Goal: Task Accomplishment & Management: Use online tool/utility

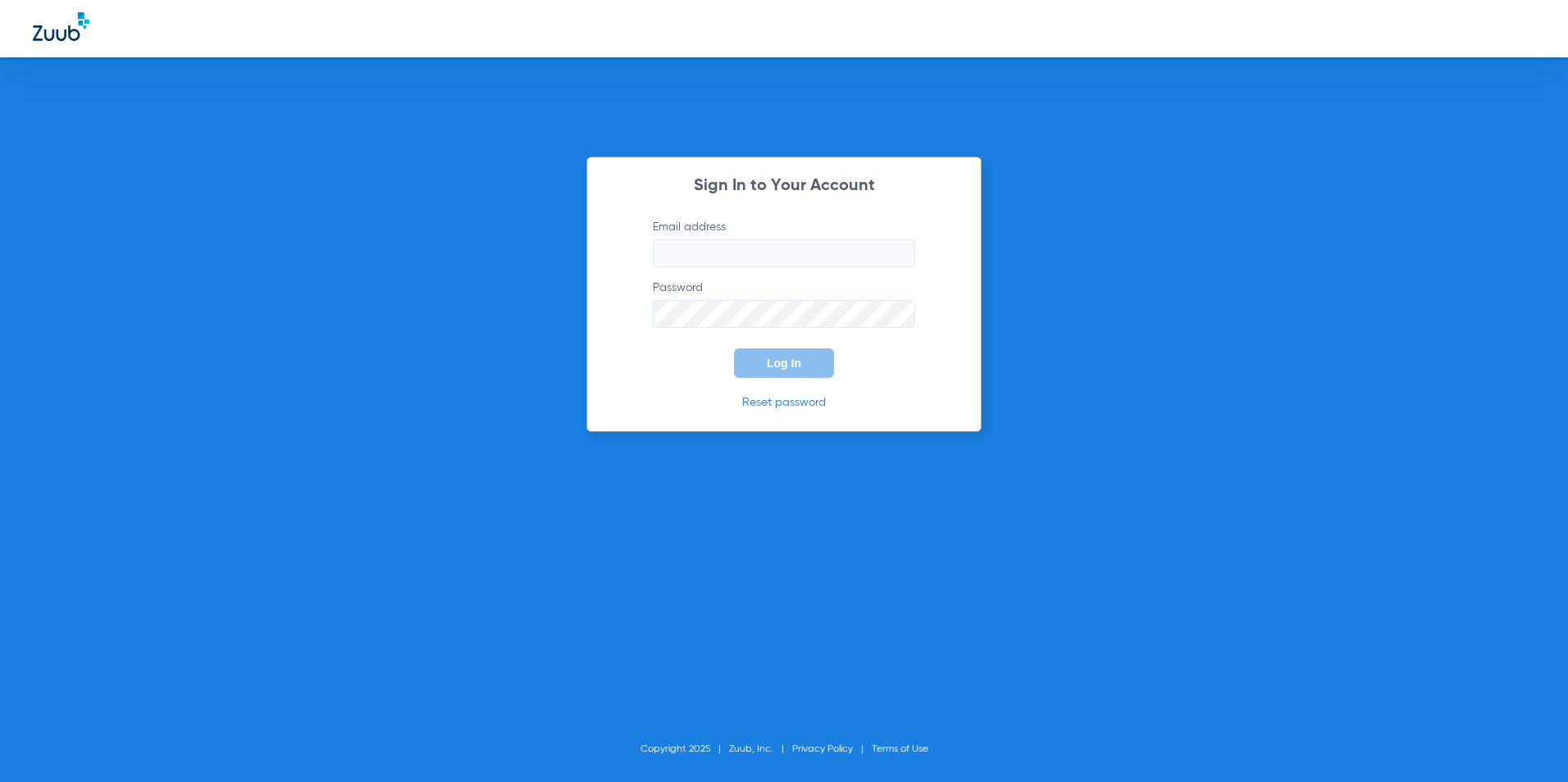
click at [765, 255] on input "Email address" at bounding box center [784, 253] width 262 height 28
type input "[EMAIL_ADDRESS][DOMAIN_NAME]"
click at [734, 348] on button "Log In" at bounding box center [784, 363] width 100 height 29
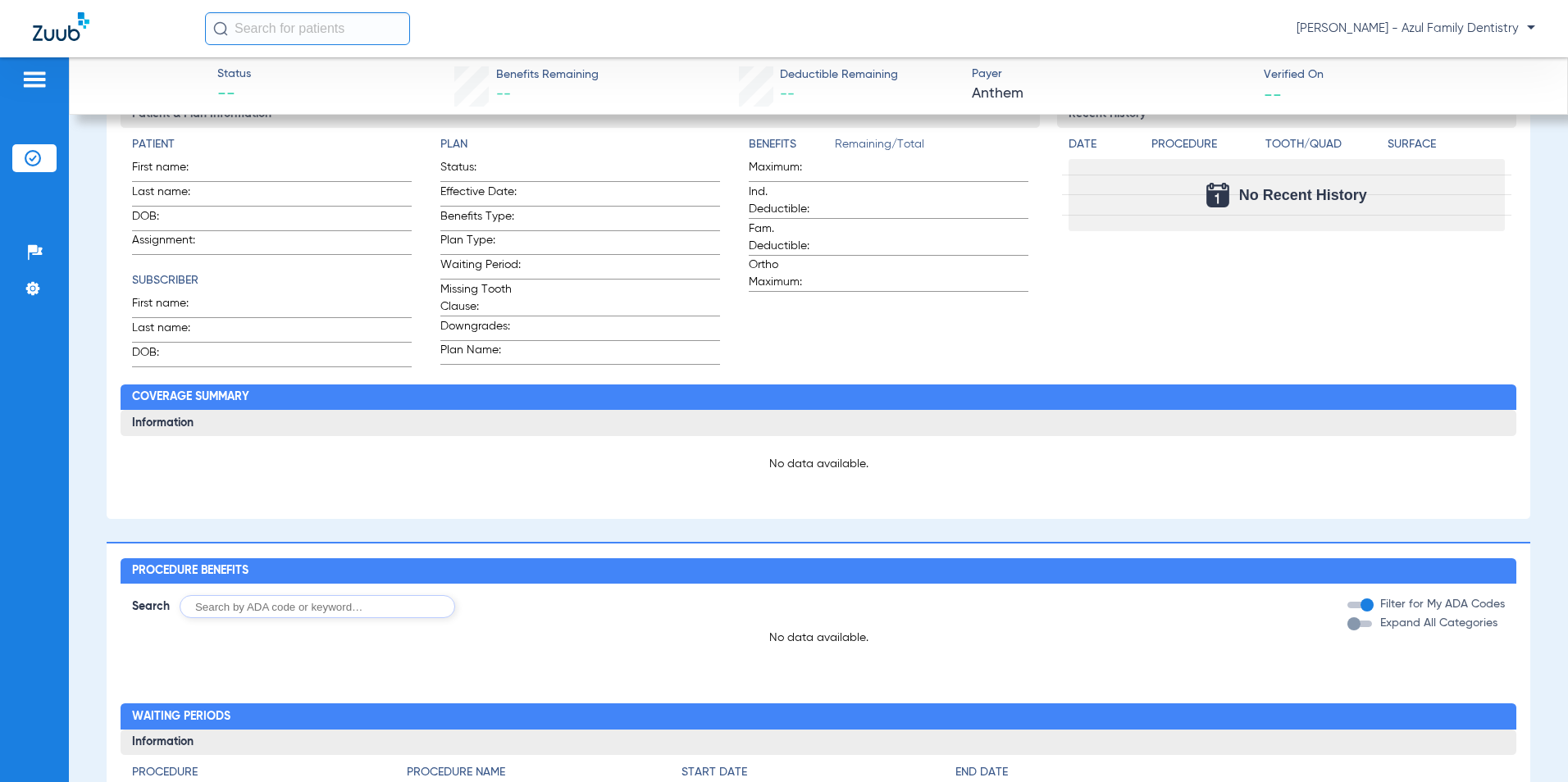
scroll to position [328, 0]
